Goal: Navigation & Orientation: Find specific page/section

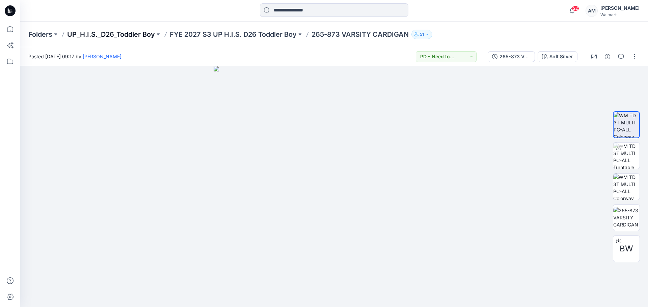
click at [107, 35] on p "UP_H.I.S._D26_Toddler Boy" at bounding box center [111, 34] width 88 height 9
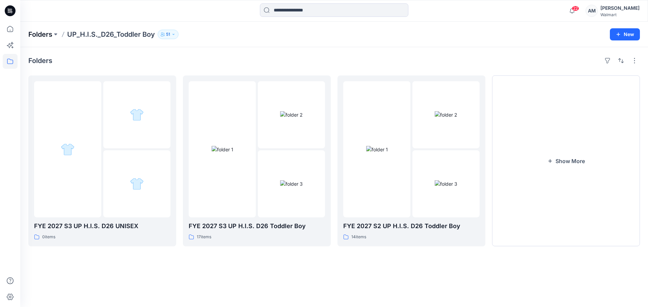
click at [43, 30] on p "Folders" at bounding box center [40, 34] width 24 height 9
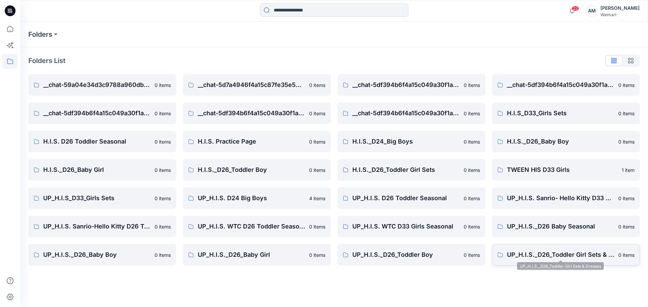
click at [578, 254] on p "UP_H.I.S._D26_Toddler Girl Sets & Dresses" at bounding box center [560, 254] width 107 height 9
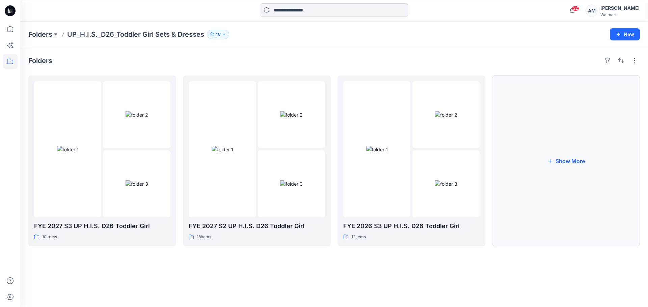
click at [573, 160] on button "Show More" at bounding box center [566, 161] width 148 height 171
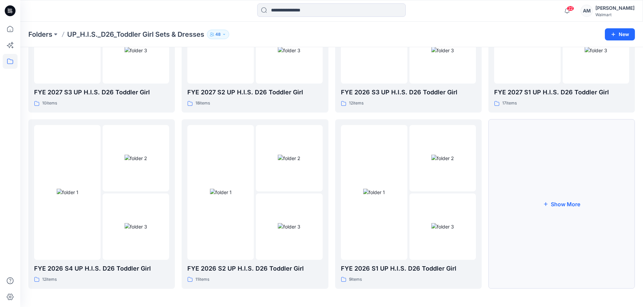
scroll to position [133, 0]
click at [115, 192] on div at bounding box center [136, 191] width 66 height 135
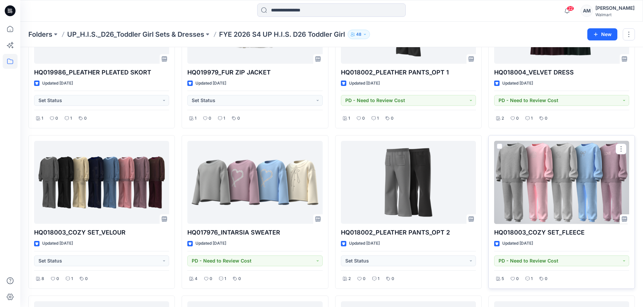
scroll to position [101, 0]
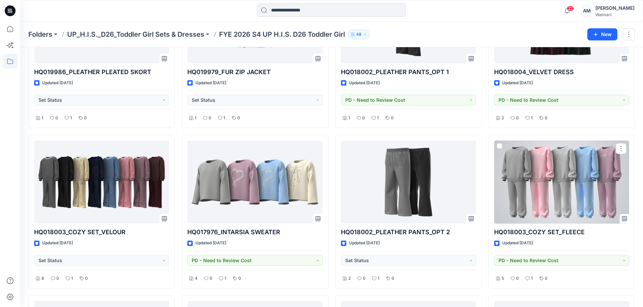
click at [547, 203] on div at bounding box center [561, 182] width 135 height 83
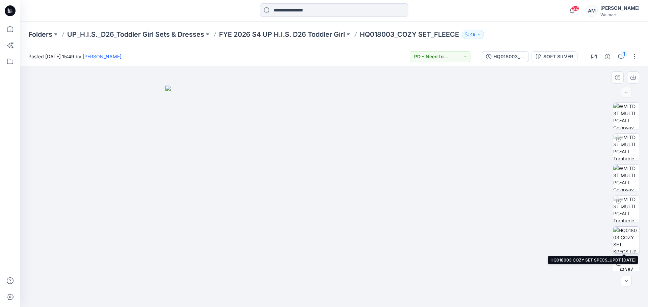
click at [620, 238] on img at bounding box center [626, 240] width 26 height 26
click at [502, 73] on div at bounding box center [334, 186] width 628 height 241
